Goal: Transaction & Acquisition: Purchase product/service

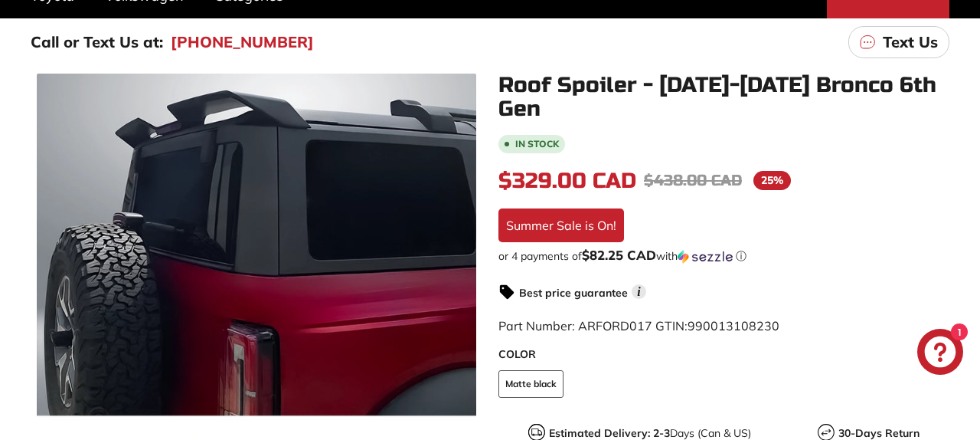
scroll to position [241, 0]
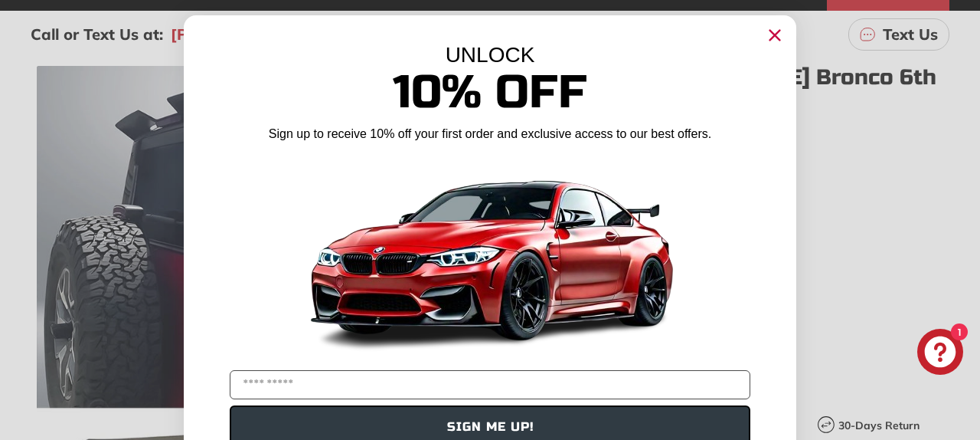
drag, startPoint x: 777, startPoint y: 34, endPoint x: 770, endPoint y: 50, distance: 17.2
click at [777, 34] on icon "Close dialog" at bounding box center [775, 36] width 10 height 10
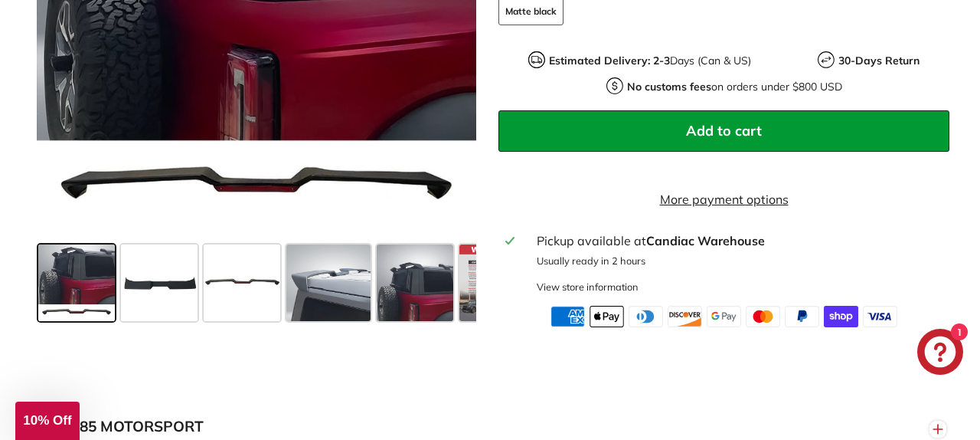
scroll to position [607, 0]
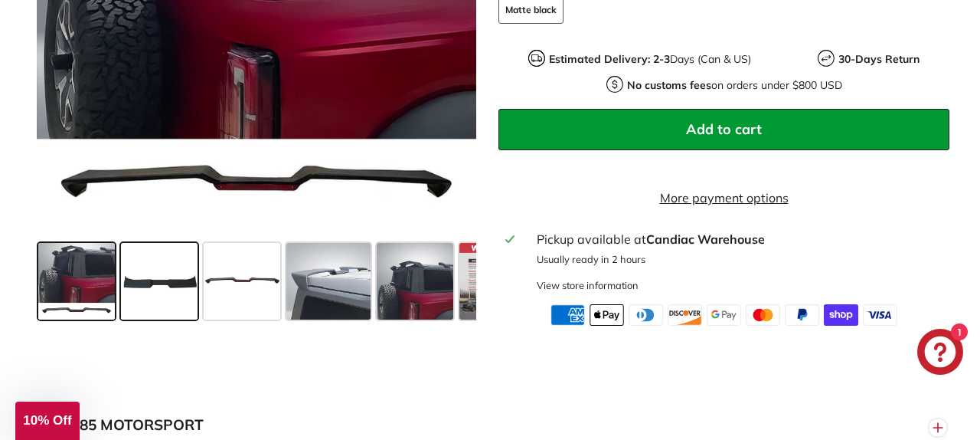
click at [164, 268] on span at bounding box center [159, 281] width 77 height 77
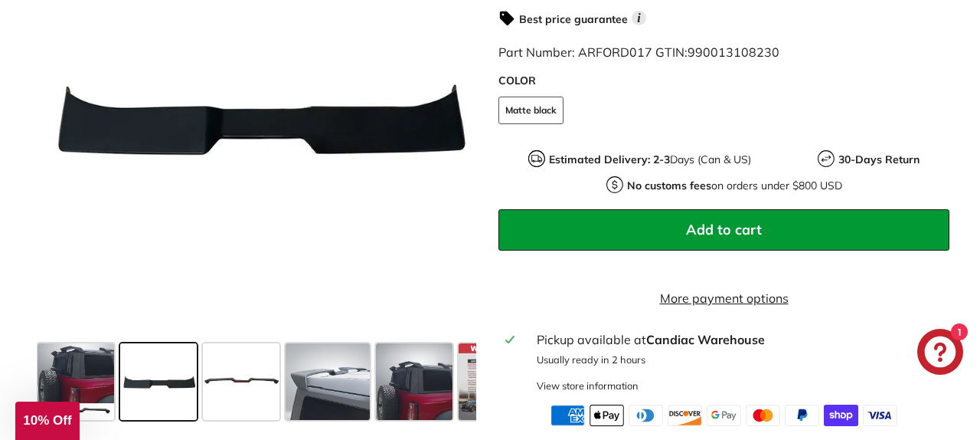
scroll to position [509, 0]
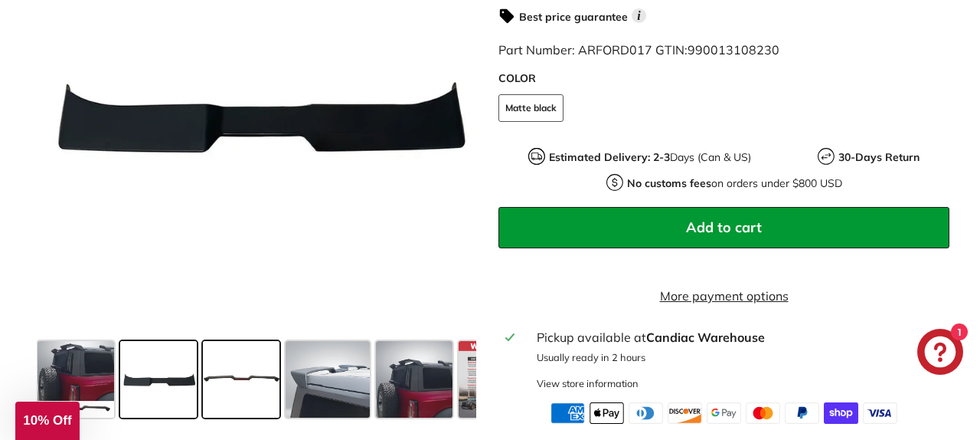
click at [250, 352] on span at bounding box center [241, 379] width 77 height 77
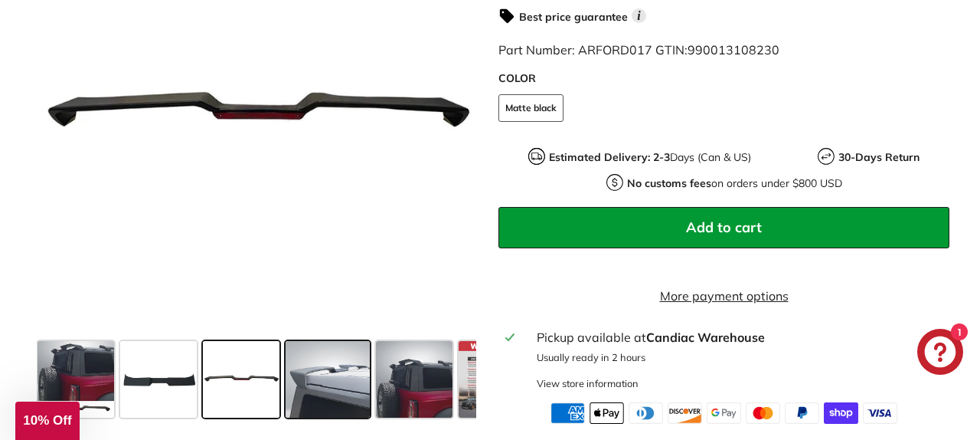
click at [339, 365] on span at bounding box center [328, 379] width 85 height 77
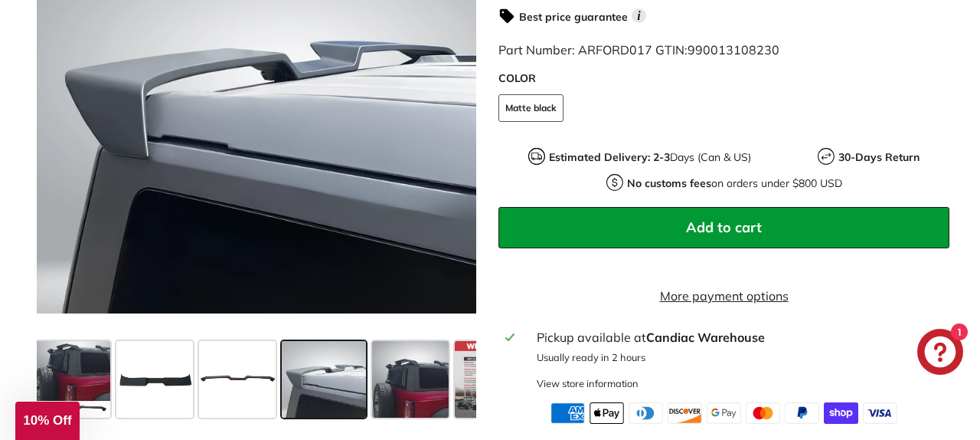
scroll to position [0, 6]
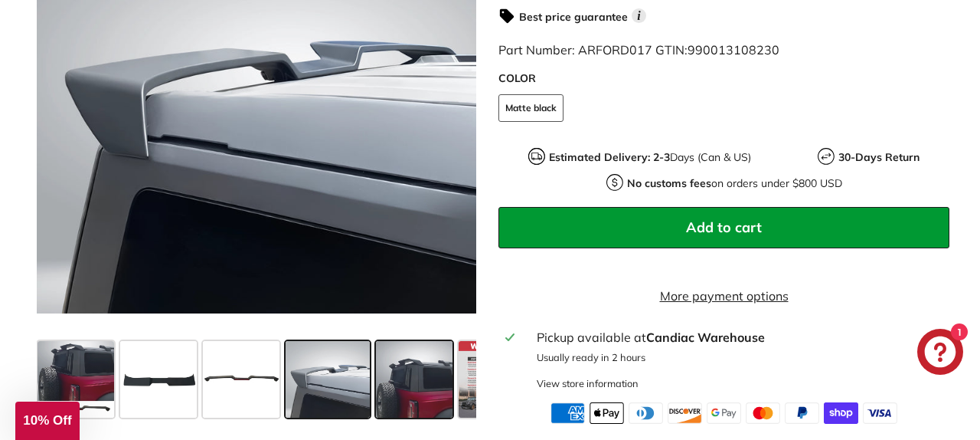
click at [401, 370] on span at bounding box center [414, 379] width 77 height 77
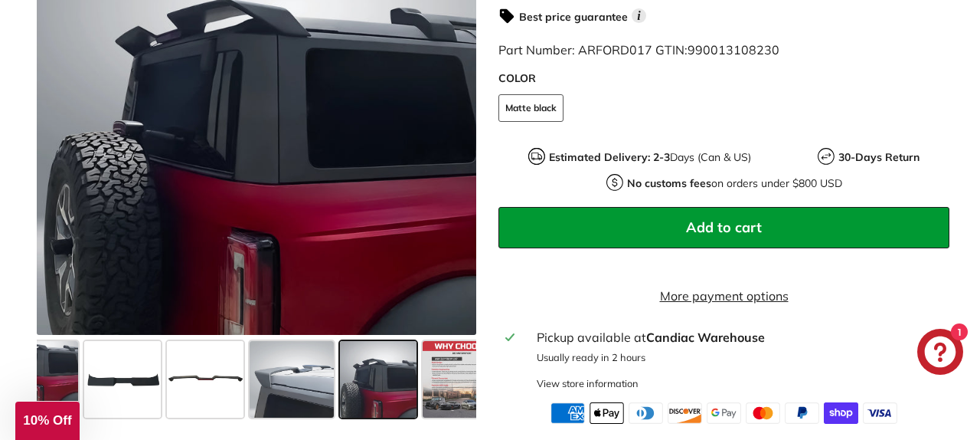
scroll to position [0, 63]
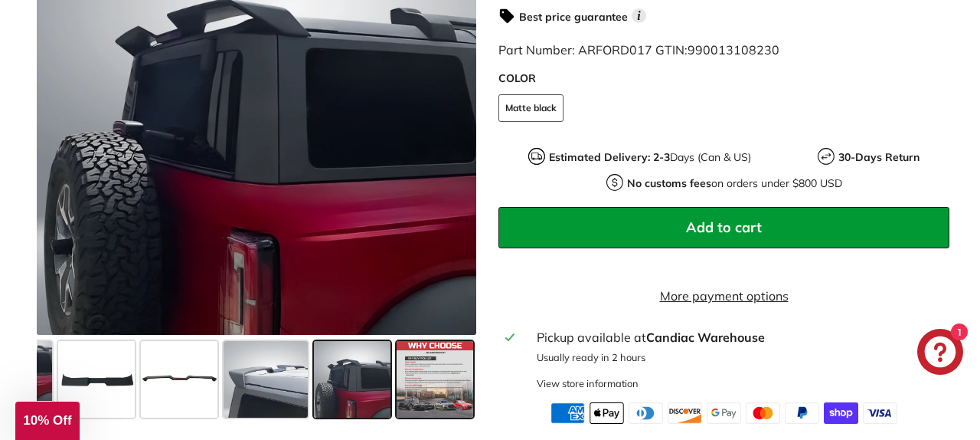
click at [425, 370] on span at bounding box center [435, 379] width 77 height 77
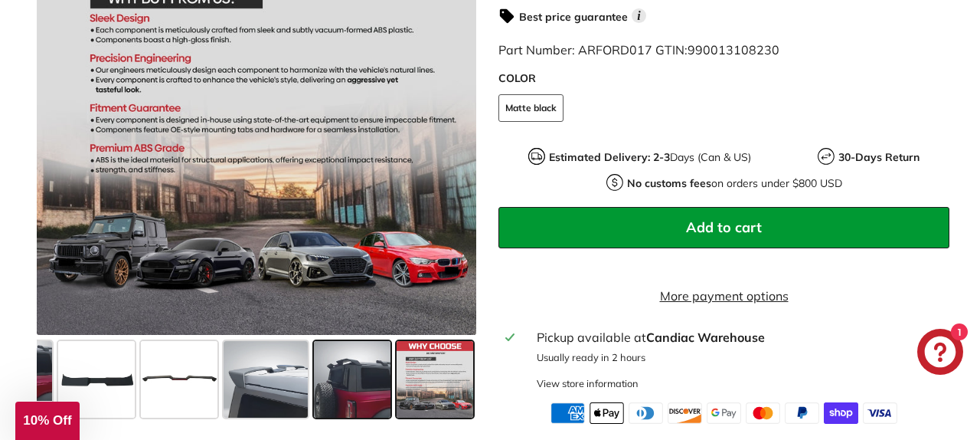
click at [348, 375] on span at bounding box center [352, 379] width 77 height 77
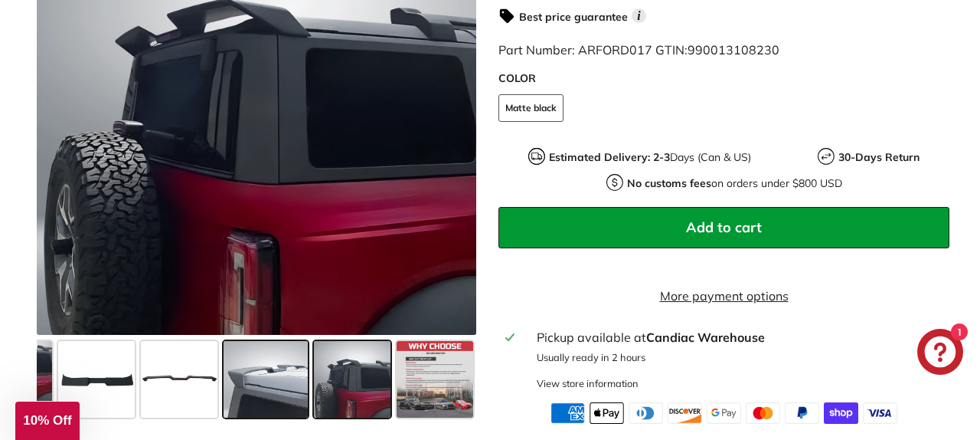
click at [279, 374] on span at bounding box center [266, 379] width 85 height 77
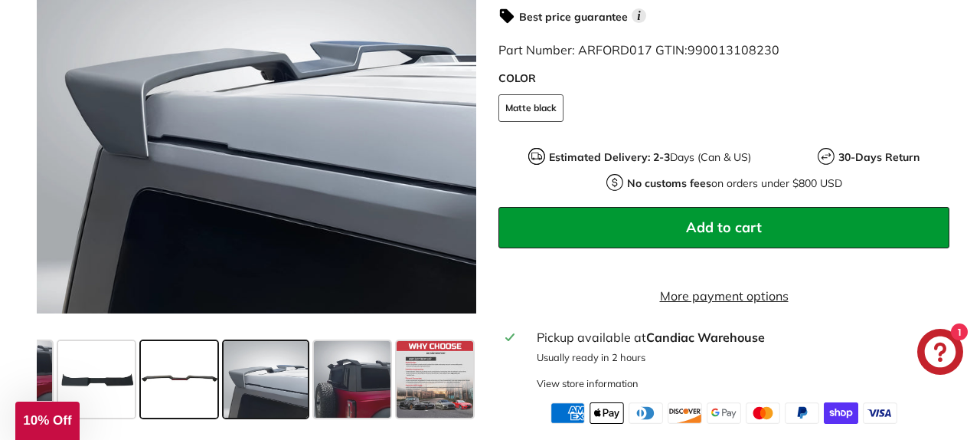
click at [175, 372] on span at bounding box center [179, 379] width 77 height 77
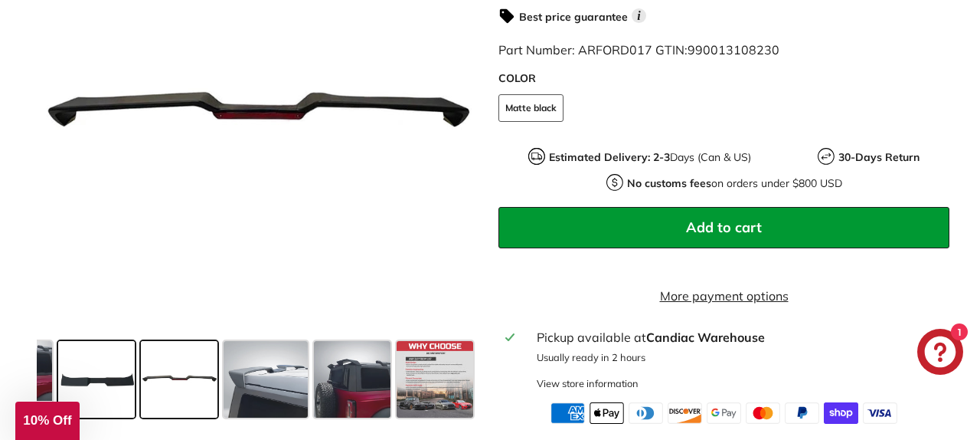
click at [119, 370] on span at bounding box center [96, 379] width 77 height 77
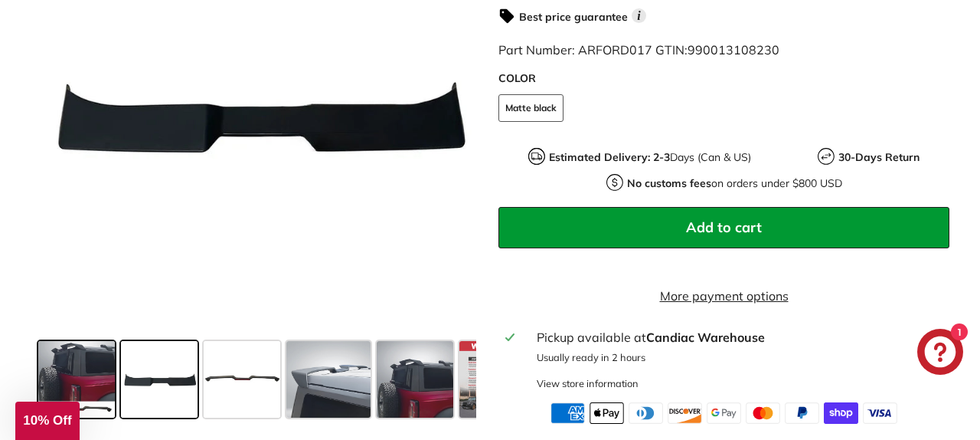
scroll to position [0, 0]
click at [90, 366] on span at bounding box center [76, 379] width 77 height 77
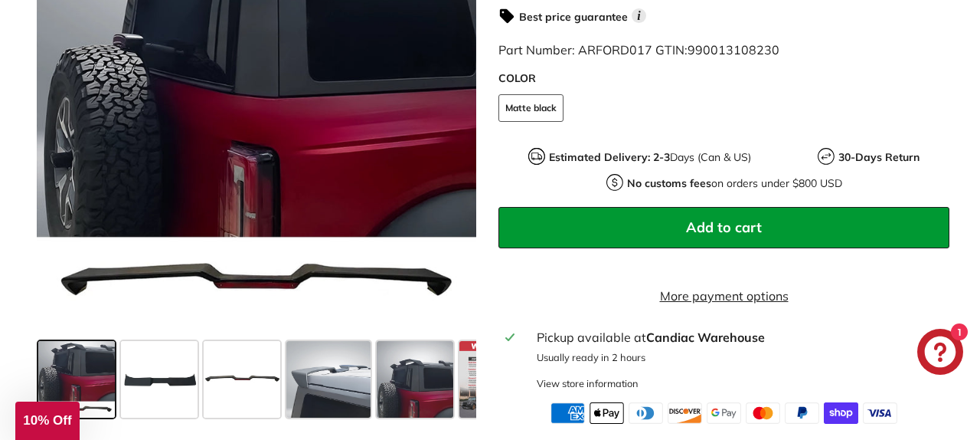
scroll to position [411, 0]
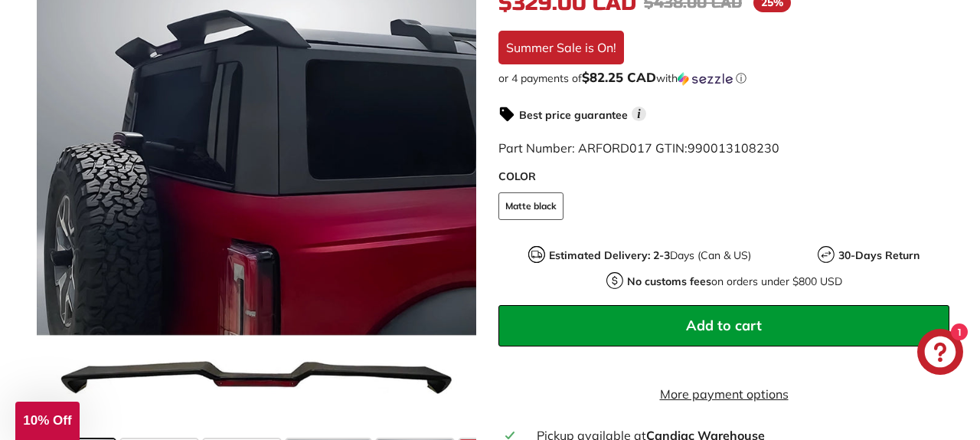
click at [715, 305] on button "Add to cart" at bounding box center [724, 325] width 451 height 41
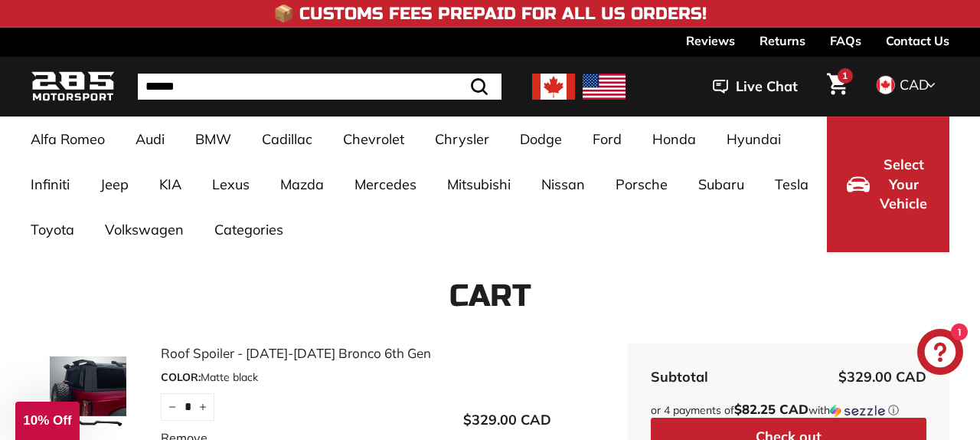
click at [555, 87] on img at bounding box center [553, 87] width 43 height 26
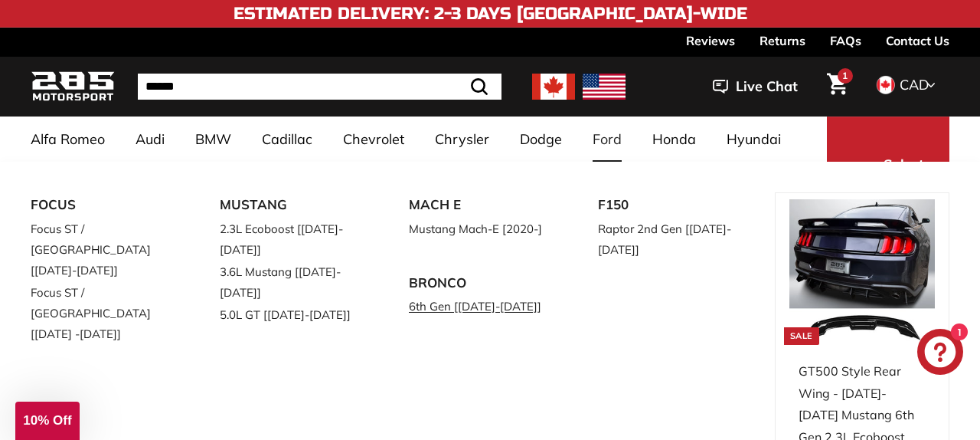
click at [456, 306] on link "6th Gen [[DATE]-[DATE]]" at bounding box center [482, 306] width 146 height 22
